Goal: Transaction & Acquisition: Book appointment/travel/reservation

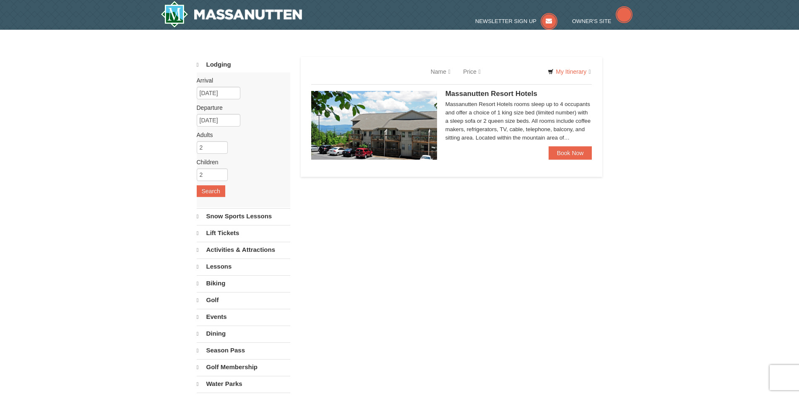
select select "10"
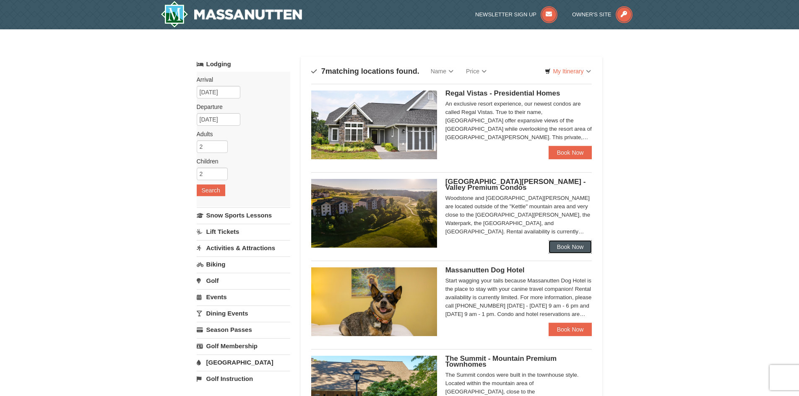
click at [561, 244] on link "Book Now" at bounding box center [571, 246] width 44 height 13
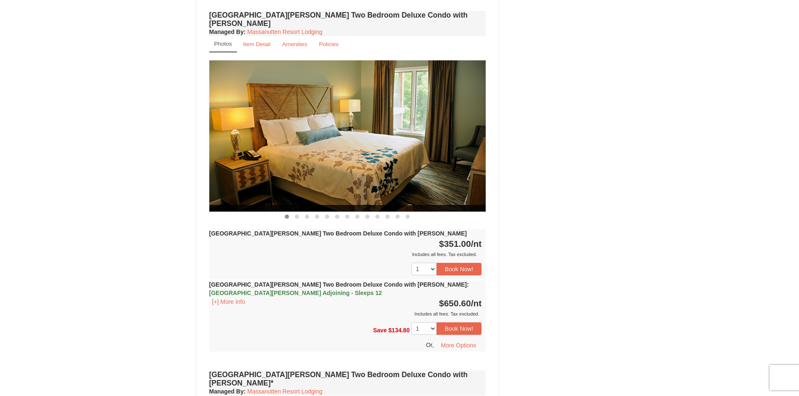
scroll to position [1007, 0]
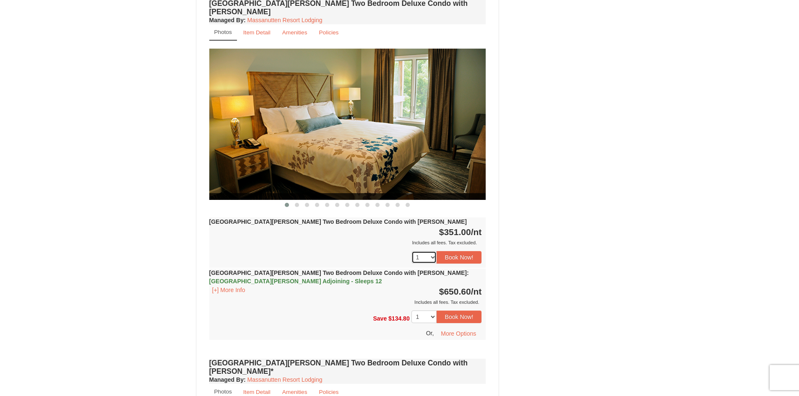
click at [430, 251] on select "1 2 3 4 5 6 7 8 9 10 11 12 13 14 15 16 17 18" at bounding box center [424, 257] width 25 height 13
click at [412, 251] on select "1 2 3 4 5 6 7 8 9 10 11 12 13 14 15 16 17 18" at bounding box center [424, 257] width 25 height 13
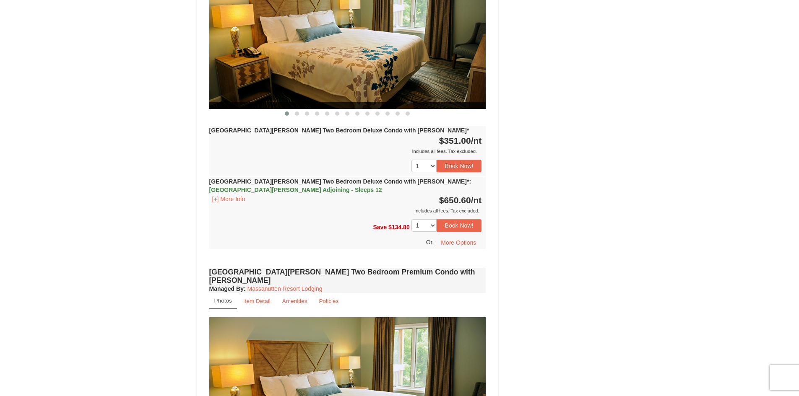
scroll to position [1678, 0]
